Goal: Task Accomplishment & Management: Use online tool/utility

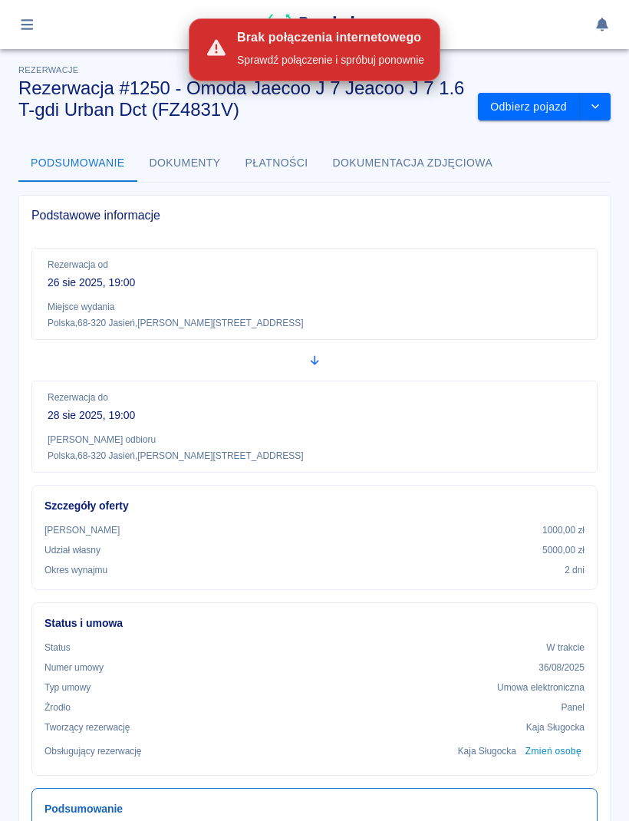
scroll to position [936, 0]
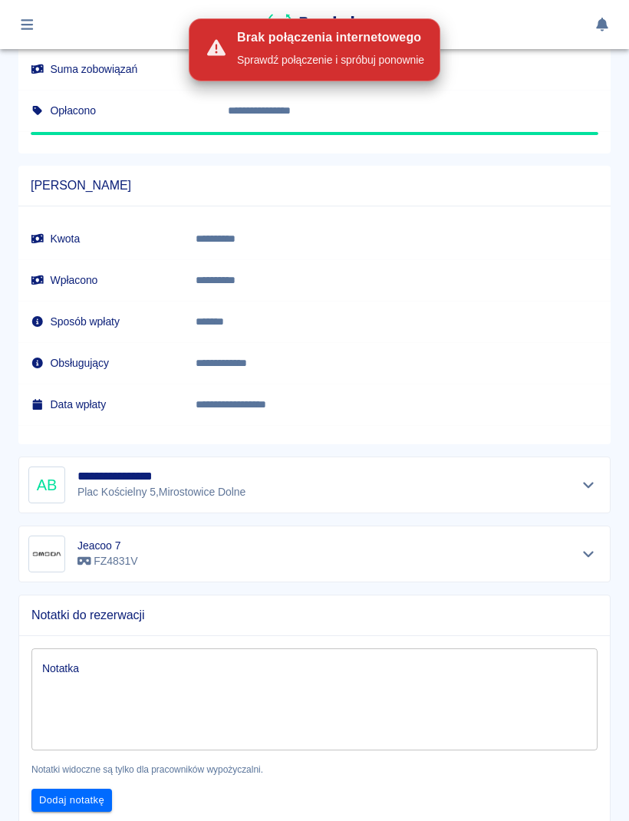
click at [589, 392] on td "**********" at bounding box center [396, 404] width 427 height 41
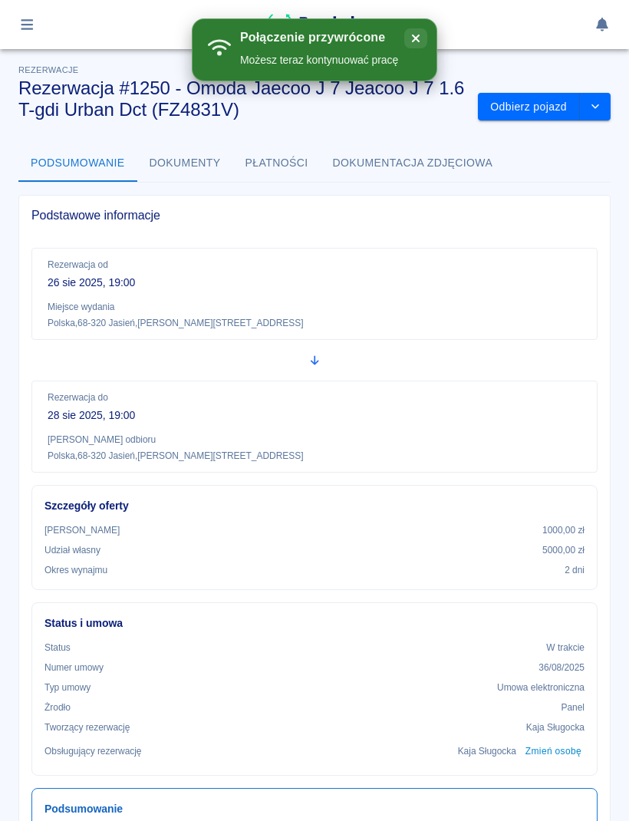
scroll to position [0, 0]
click at [24, 24] on icon "button" at bounding box center [27, 24] width 12 height 11
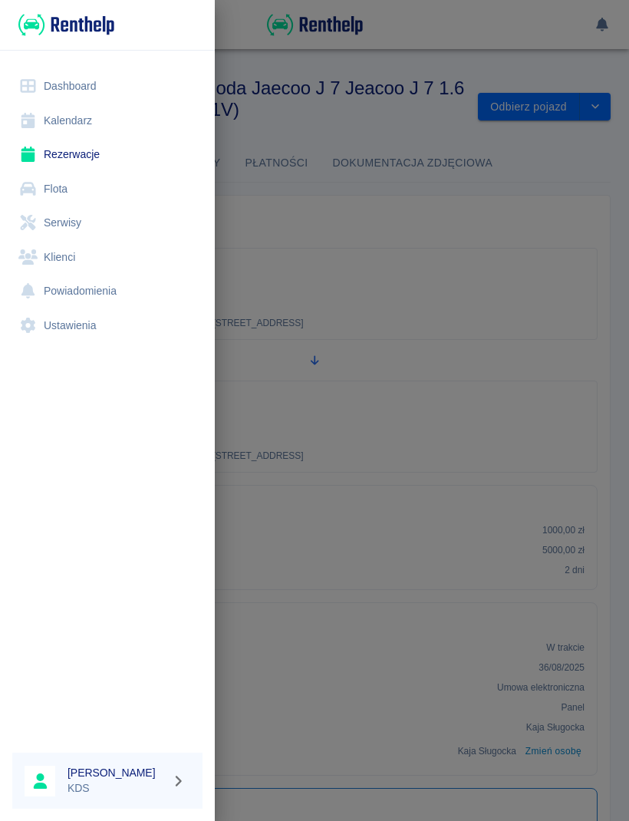
click at [59, 124] on link "Kalendarz" at bounding box center [107, 121] width 190 height 35
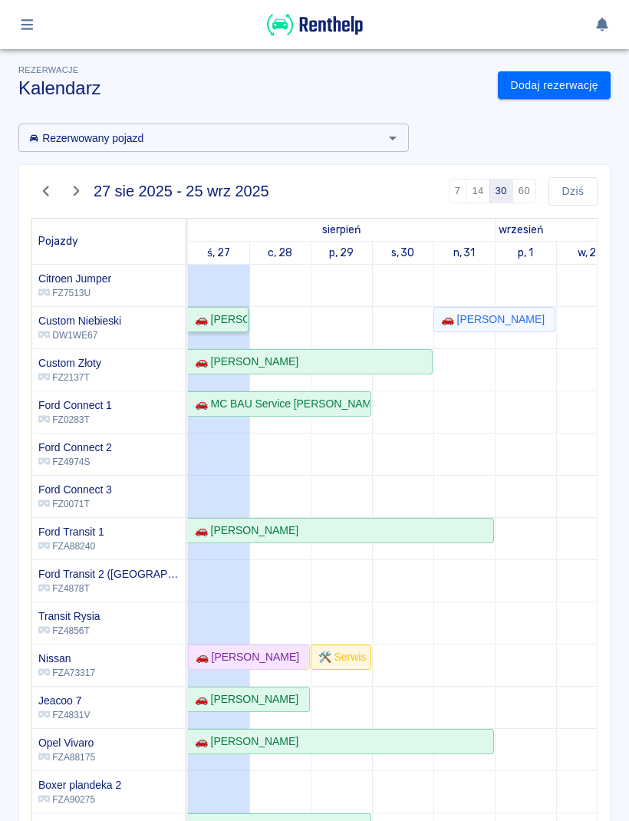
click at [238, 318] on div "🚗 [PERSON_NAME]" at bounding box center [218, 319] width 58 height 16
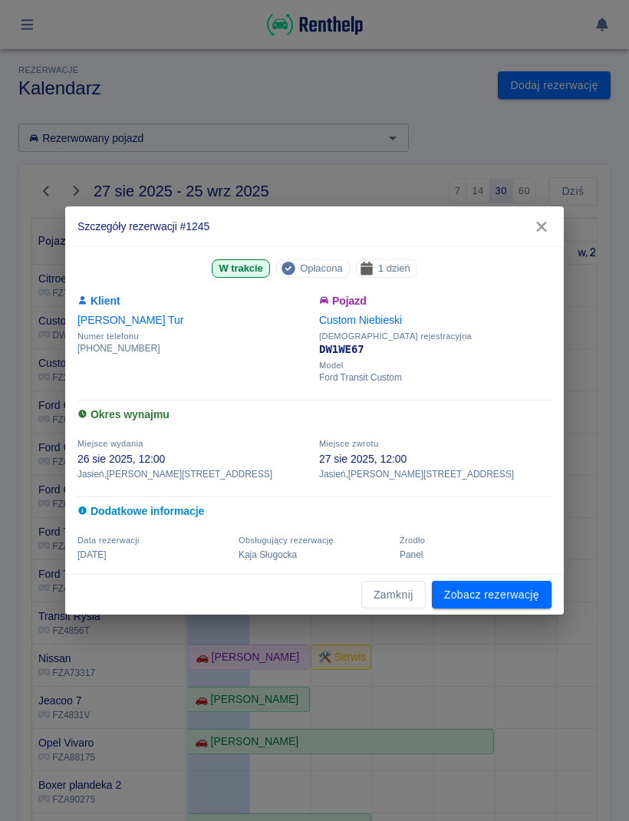
click at [528, 590] on link "Zobacz rezerwację" at bounding box center [492, 595] width 120 height 28
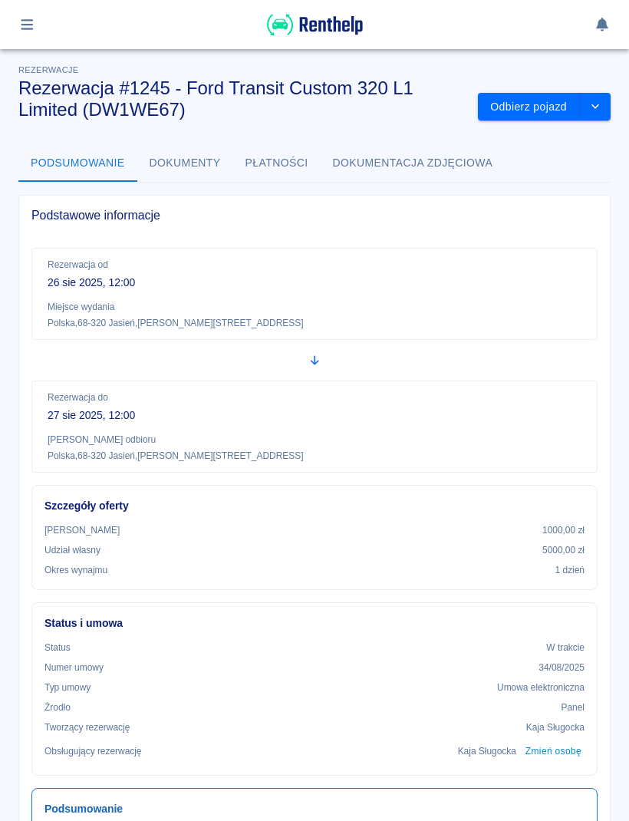
click at [526, 108] on button "Odbierz pojazd" at bounding box center [529, 107] width 102 height 28
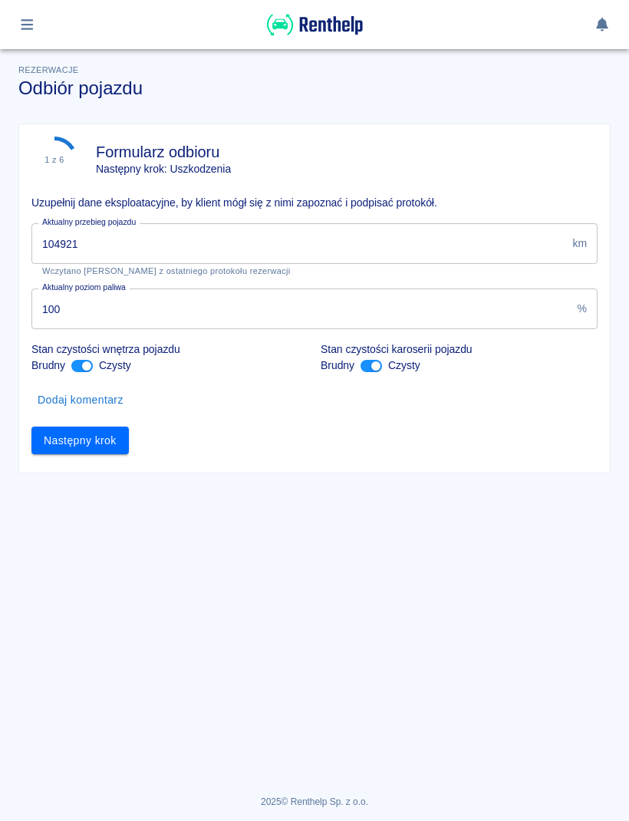
click at [385, 247] on input "104921" at bounding box center [298, 243] width 535 height 41
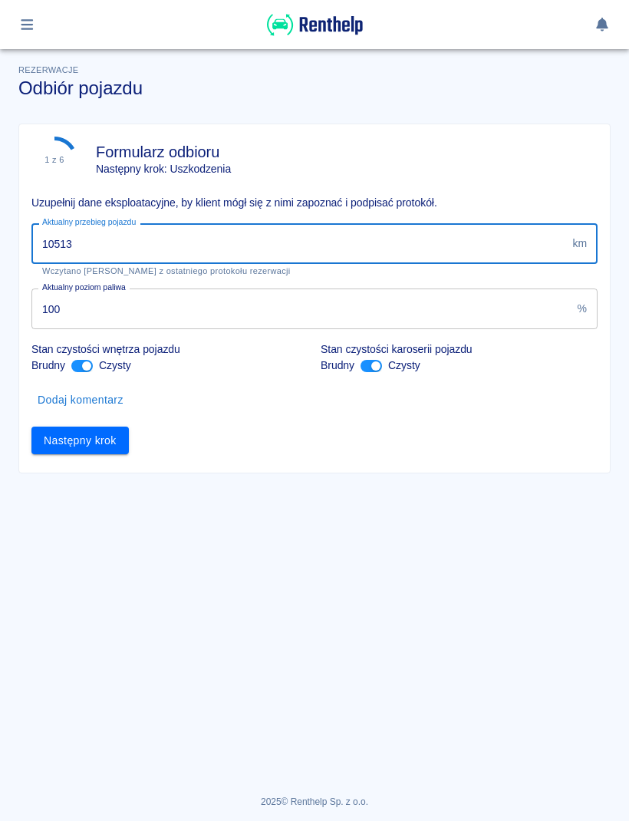
type input "105132"
click at [114, 436] on button "Następny krok" at bounding box center [79, 440] width 97 height 28
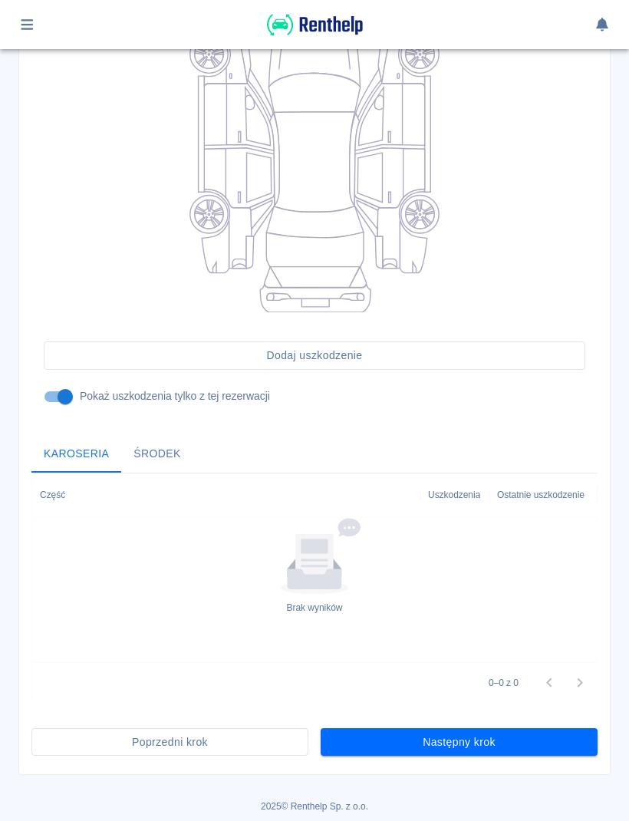
scroll to position [244, 0]
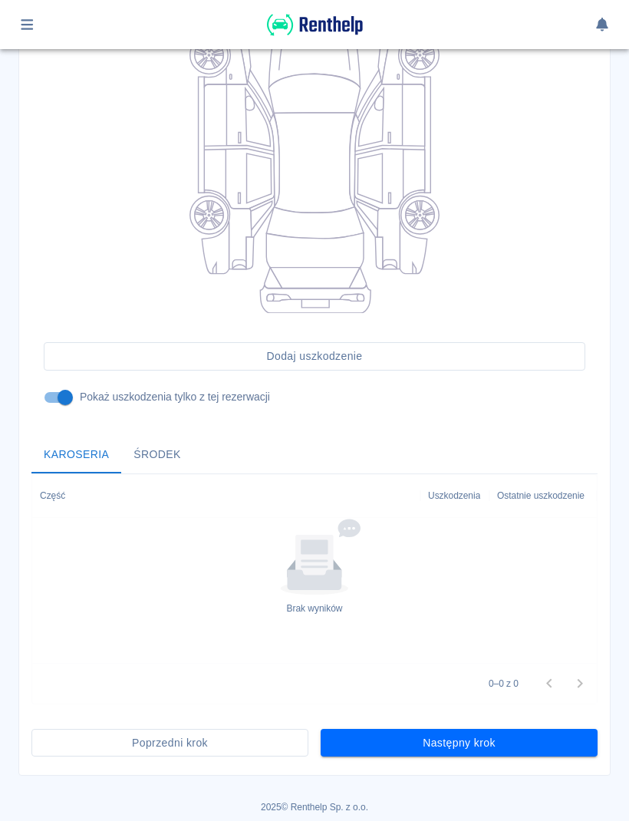
click at [555, 733] on button "Następny krok" at bounding box center [459, 743] width 277 height 28
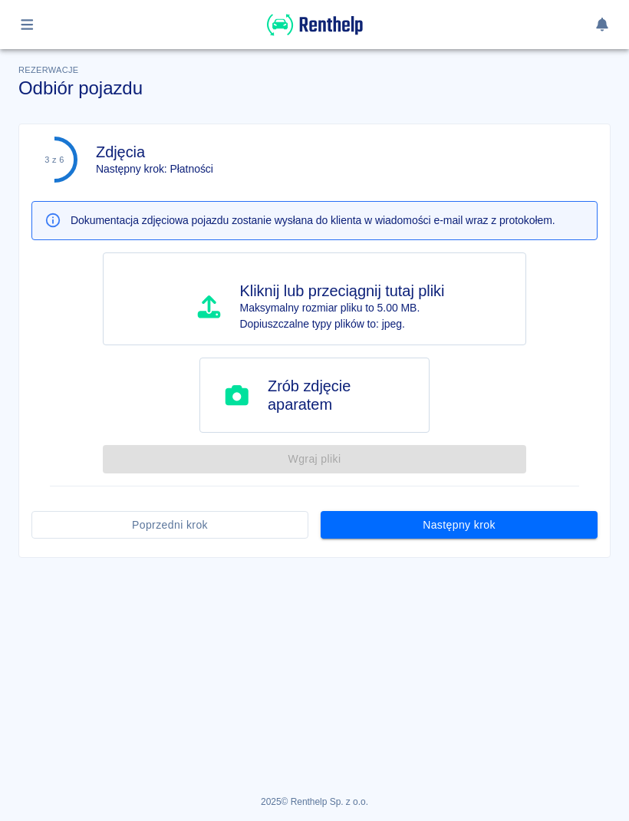
scroll to position [0, 0]
click at [545, 522] on button "Następny krok" at bounding box center [459, 525] width 277 height 28
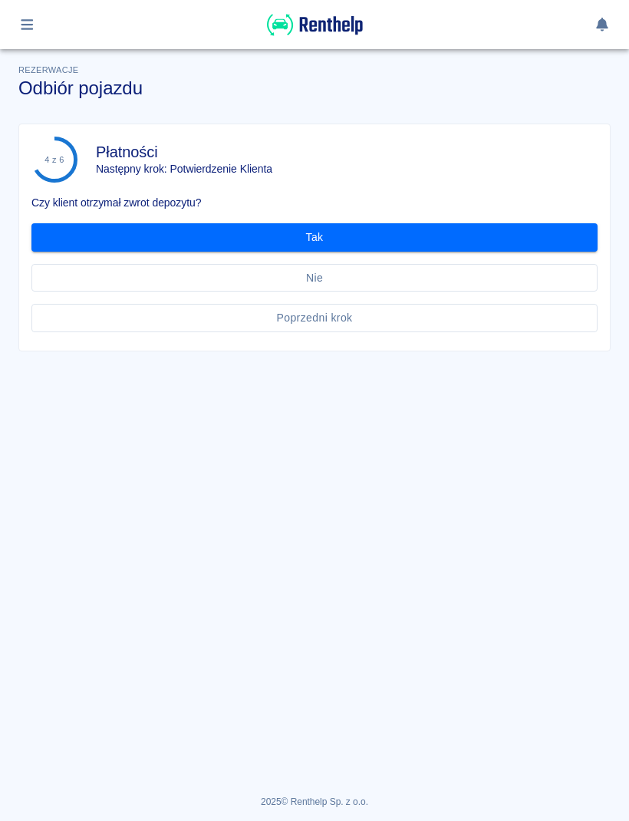
click at [485, 239] on button "Tak" at bounding box center [314, 237] width 566 height 28
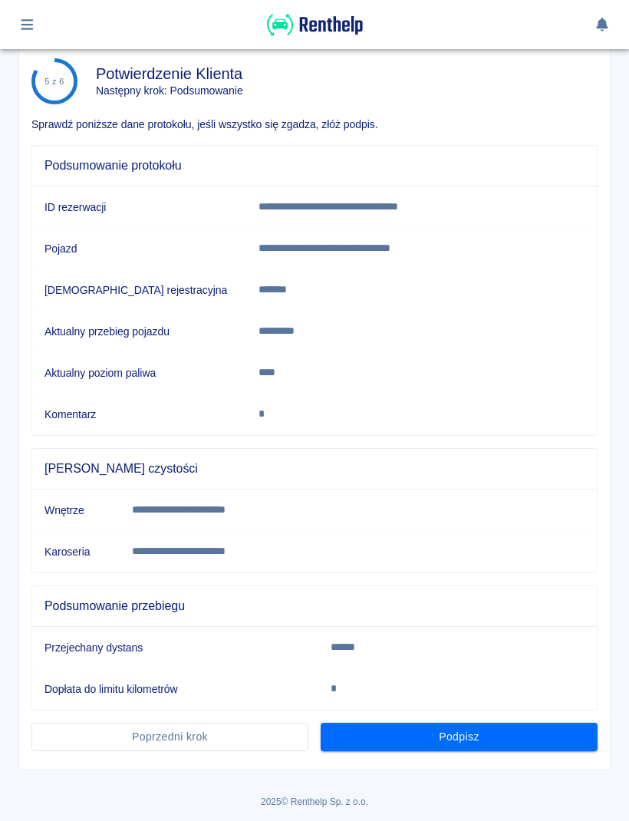
scroll to position [77, 0]
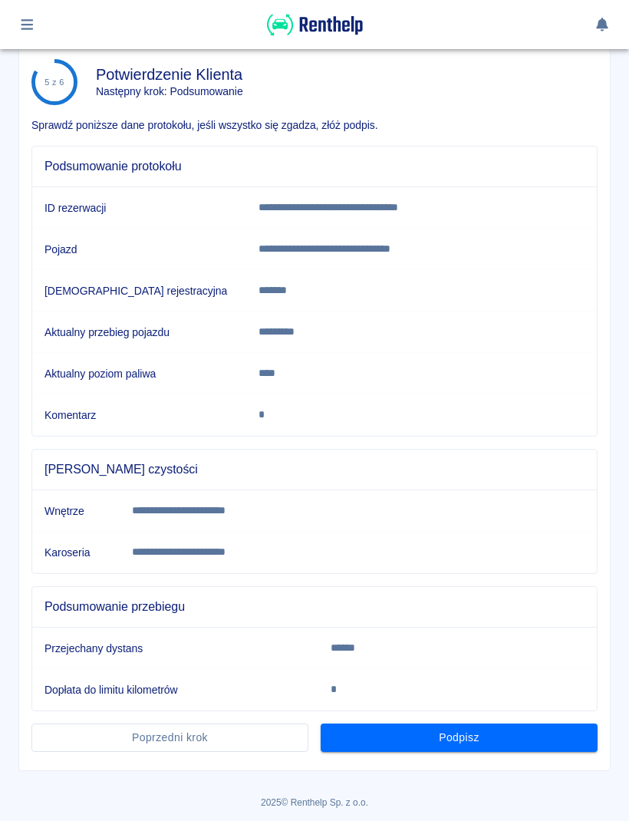
click at [528, 707] on td "*" at bounding box center [457, 689] width 278 height 41
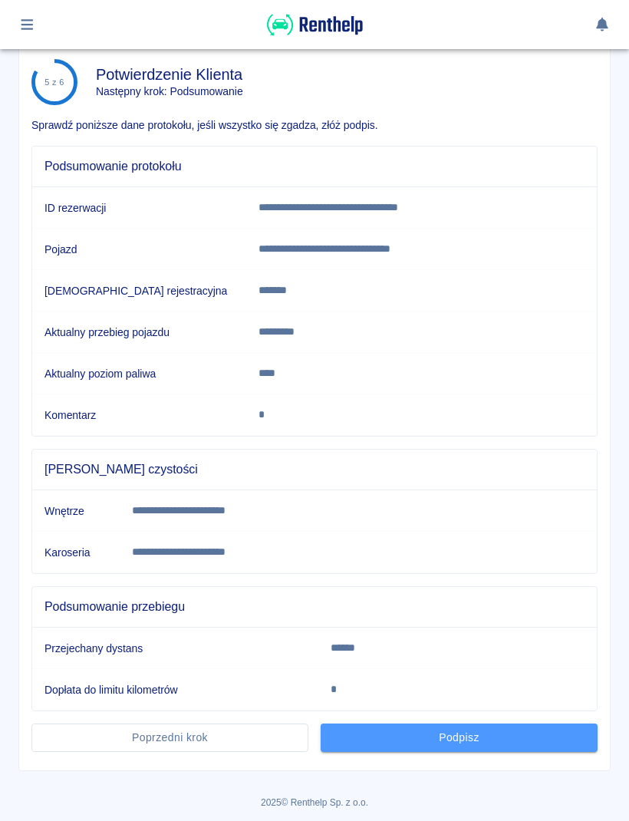
click at [562, 729] on button "Podpisz" at bounding box center [459, 737] width 277 height 28
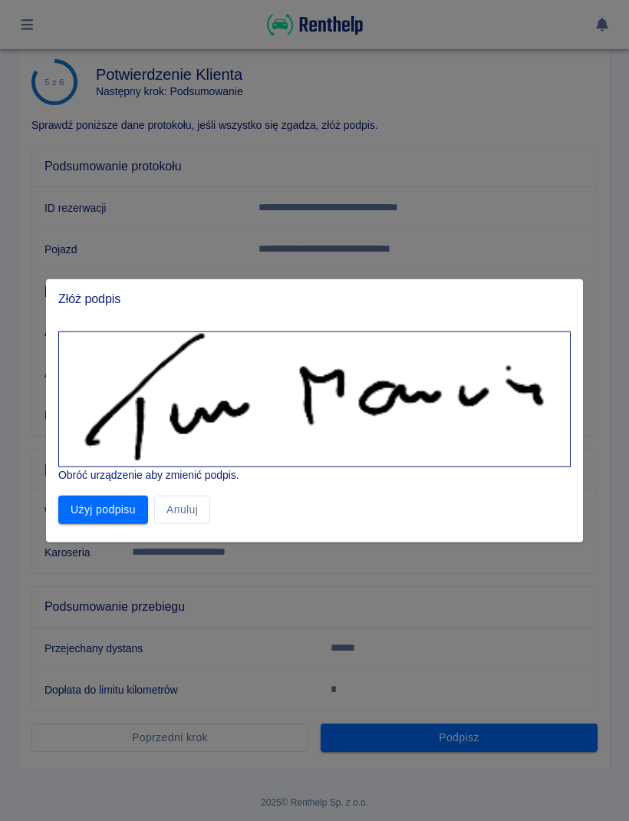
click at [107, 515] on button "Użyj podpisu" at bounding box center [103, 509] width 90 height 28
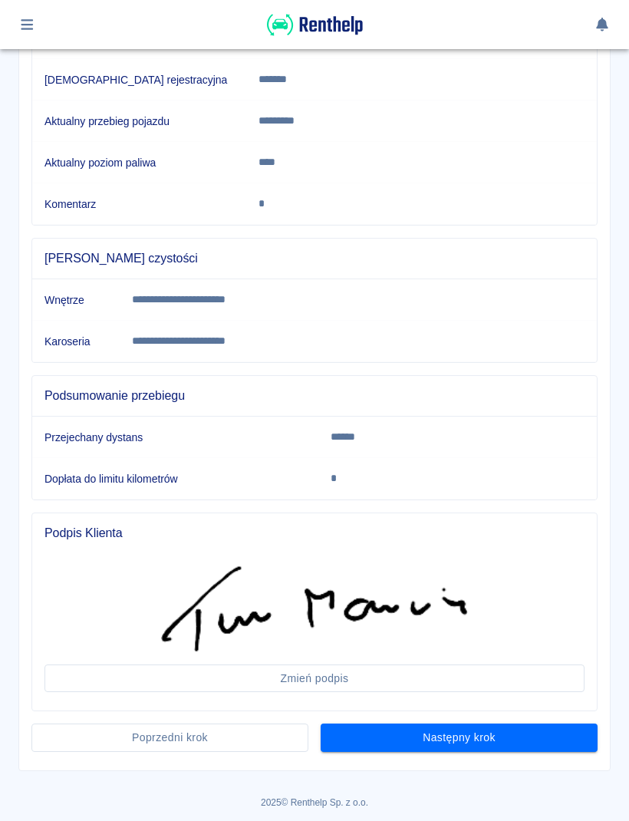
scroll to position [288, 0]
click at [519, 727] on button "Następny krok" at bounding box center [459, 737] width 277 height 28
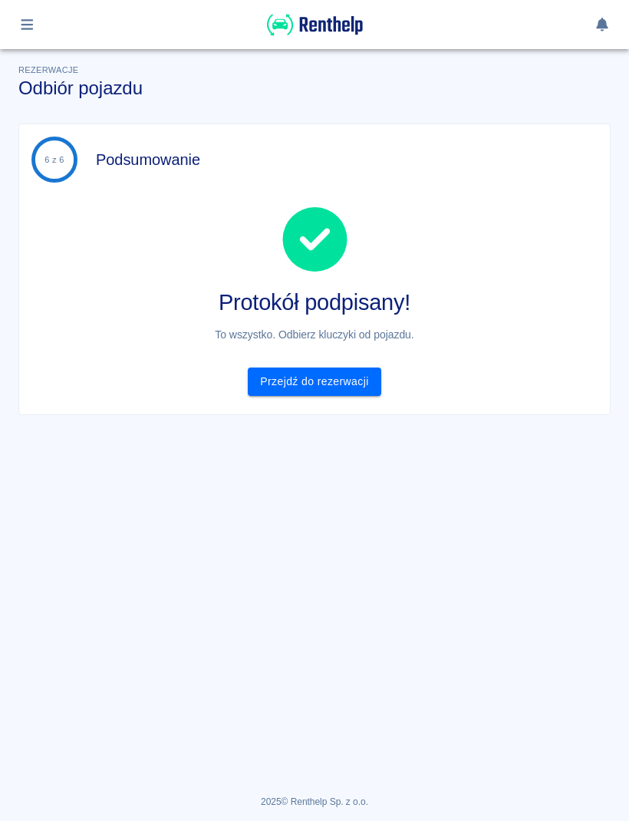
scroll to position [0, 0]
click at [341, 377] on link "Przejdź do rezerwacji" at bounding box center [314, 381] width 133 height 28
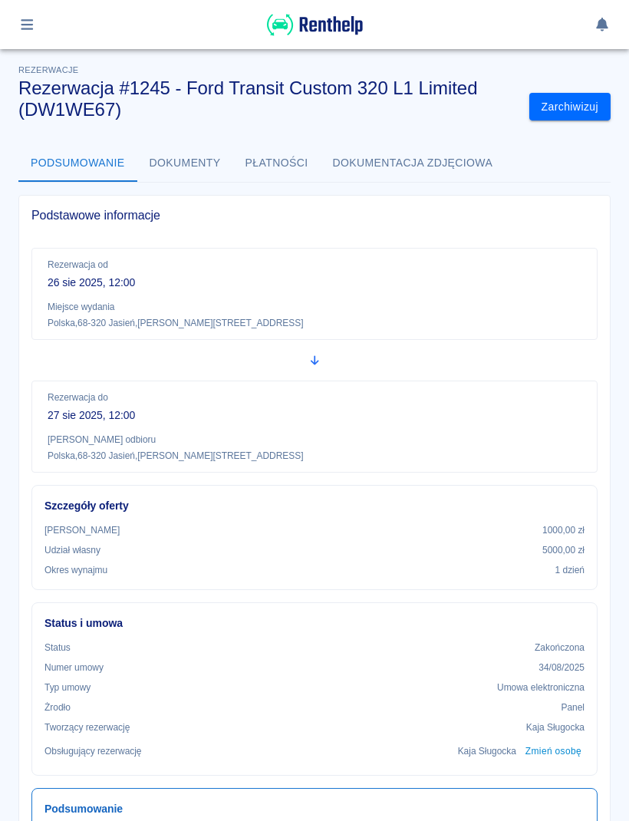
click at [341, 15] on img at bounding box center [315, 24] width 96 height 25
